Goal: Information Seeking & Learning: Learn about a topic

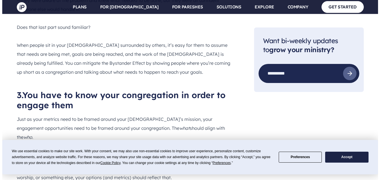
scroll to position [1876, 0]
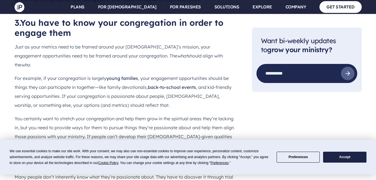
click at [308, 158] on button "Preferences" at bounding box center [298, 156] width 43 height 11
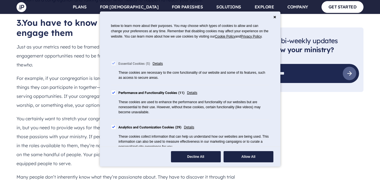
scroll to position [22, 0]
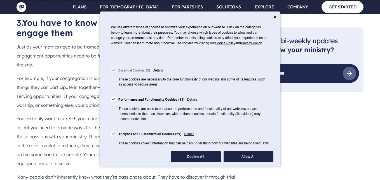
click at [112, 102] on div "Cookie Consent Preferences" at bounding box center [113, 99] width 5 height 5
click at [115, 136] on div "Cookie Consent Preferences" at bounding box center [113, 133] width 5 height 5
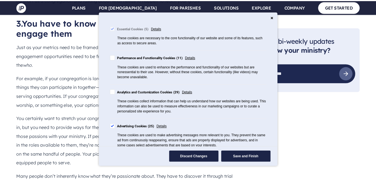
scroll to position [134, 0]
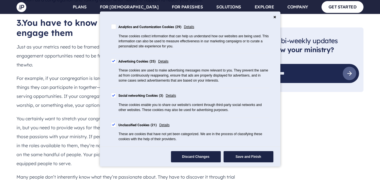
click at [114, 98] on label "Social networking Cookies 3" at bounding box center [137, 96] width 52 height 6
click at [114, 126] on div "Cookie Consent Preferences" at bounding box center [113, 124] width 5 height 5
click at [248, 159] on button "Save and Finish" at bounding box center [249, 156] width 50 height 11
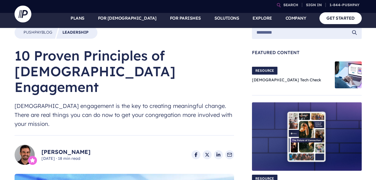
scroll to position [0, 0]
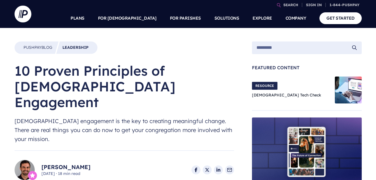
click at [270, 49] on input "search" at bounding box center [303, 48] width 95 height 8
type input "**********"
click at [354, 48] on icon "submit" at bounding box center [355, 48] width 6 height 6
